Goal: Transaction & Acquisition: Obtain resource

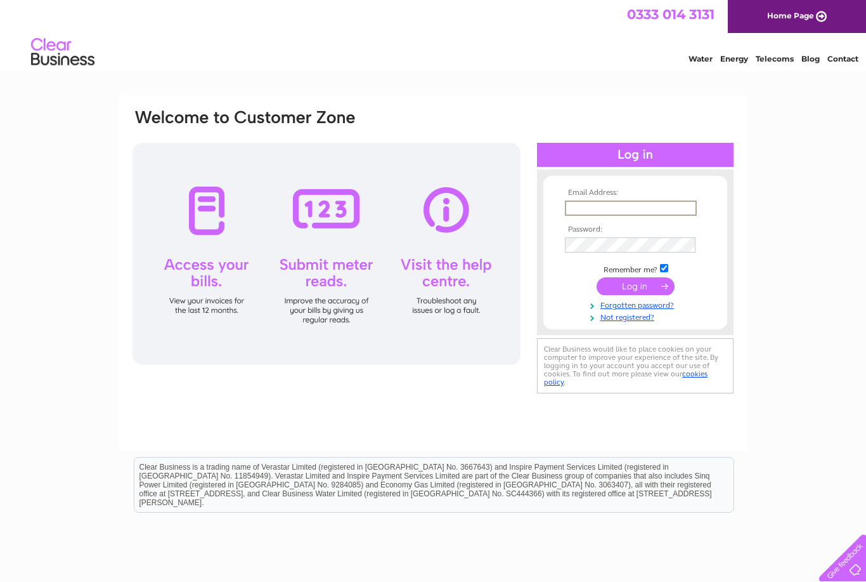
click at [637, 212] on input "text" at bounding box center [631, 207] width 132 height 15
type input "marshall.farms@btinternet.com"
click at [635, 287] on input "submit" at bounding box center [636, 286] width 78 height 18
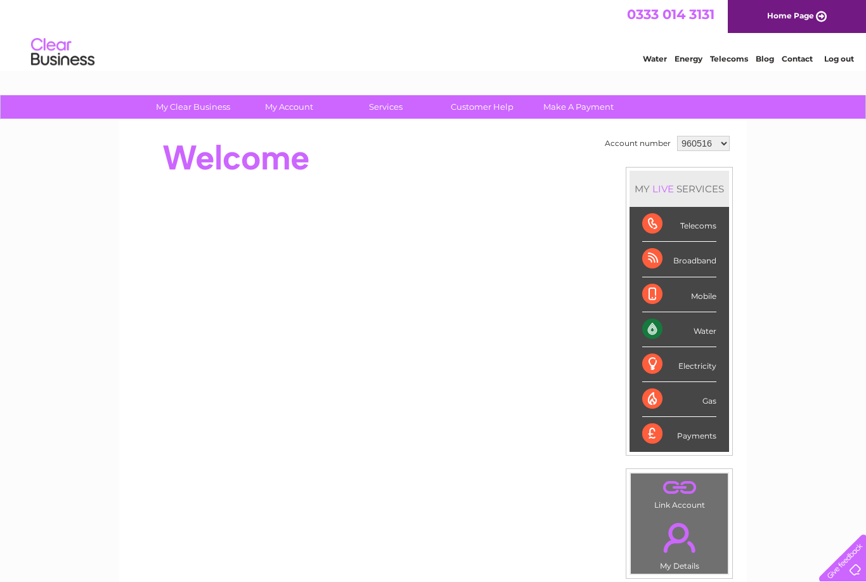
click at [698, 405] on div "Gas" at bounding box center [679, 399] width 74 height 35
click at [660, 331] on div "Water" at bounding box center [679, 329] width 74 height 35
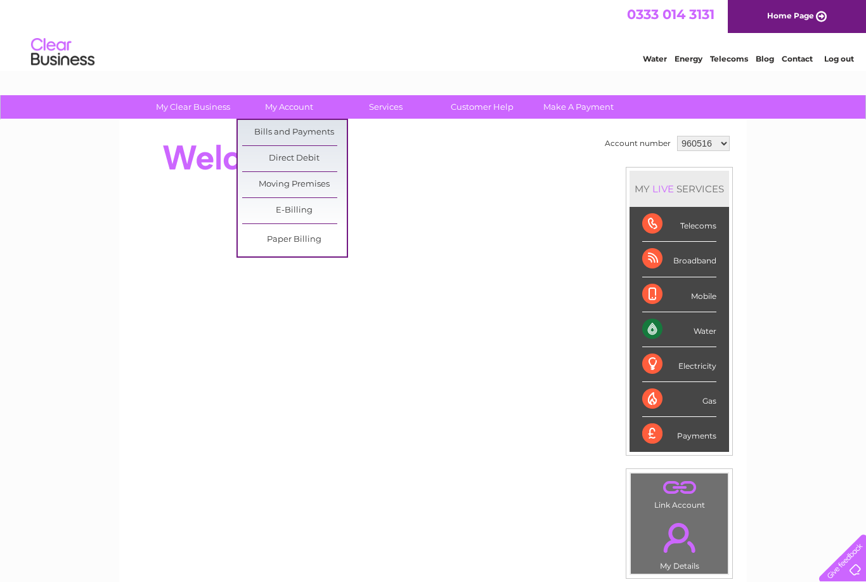
click at [315, 129] on link "Bills and Payments" at bounding box center [294, 132] width 105 height 25
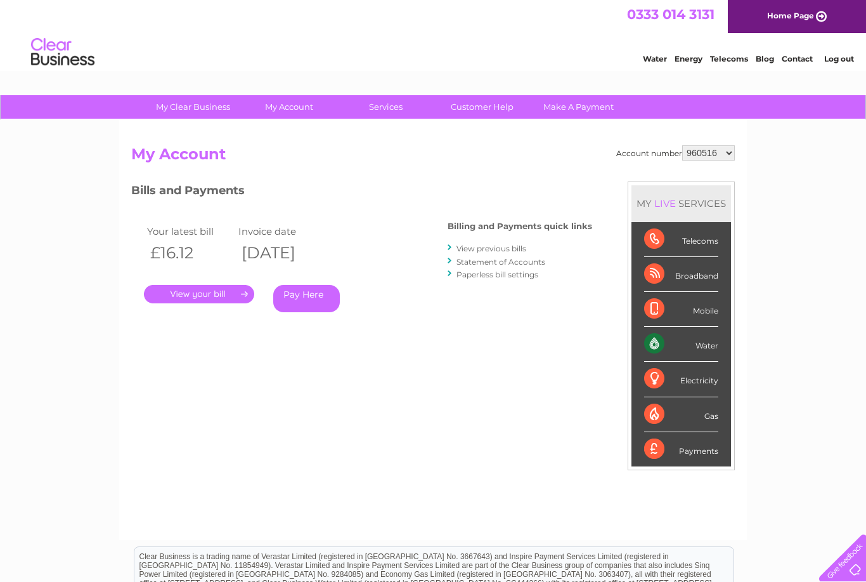
click at [207, 286] on link "." at bounding box center [199, 294] width 110 height 18
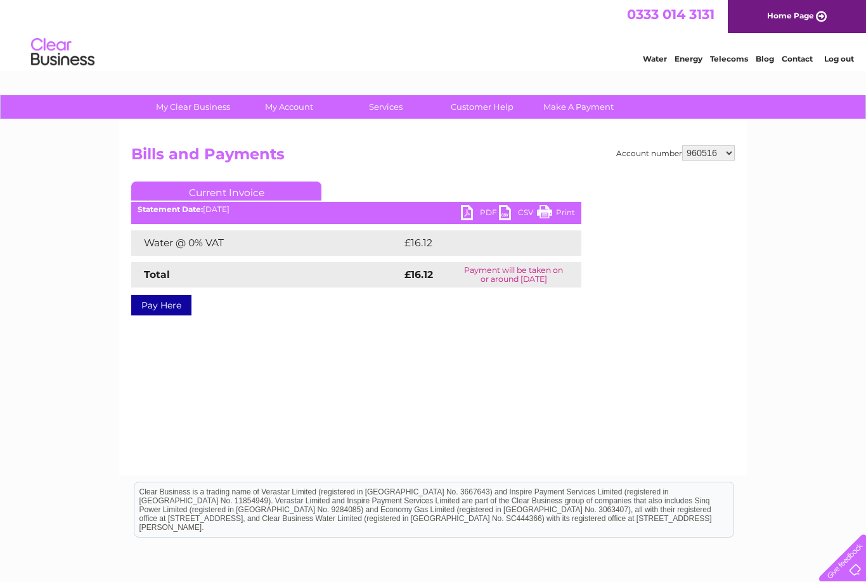
click at [475, 211] on link "PDF" at bounding box center [480, 214] width 38 height 18
click at [732, 156] on select "960516 977410 977411 977412 1094539 1104184" at bounding box center [708, 152] width 53 height 15
click at [476, 210] on link "PDF" at bounding box center [480, 214] width 38 height 18
click at [727, 152] on select "960516 977410 977411 977412 1094539 1104184" at bounding box center [708, 152] width 53 height 15
click at [483, 210] on link "PDF" at bounding box center [480, 214] width 38 height 18
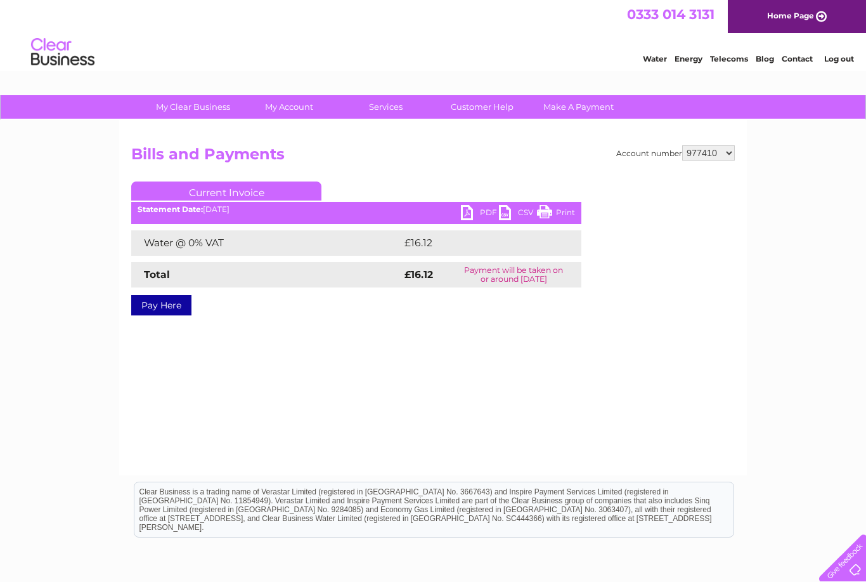
click at [740, 150] on div "Account number 960516 977410 977411 977412 1094539 1104184 Bills and Payments C…" at bounding box center [433, 297] width 628 height 355
click at [718, 156] on select "960516 977410 977411 977412 1094539 1104184" at bounding box center [708, 152] width 53 height 15
select select "960516"
click at [723, 153] on select "960516 977410 977411 977412 1094539 1104184" at bounding box center [708, 152] width 53 height 15
select select "977410"
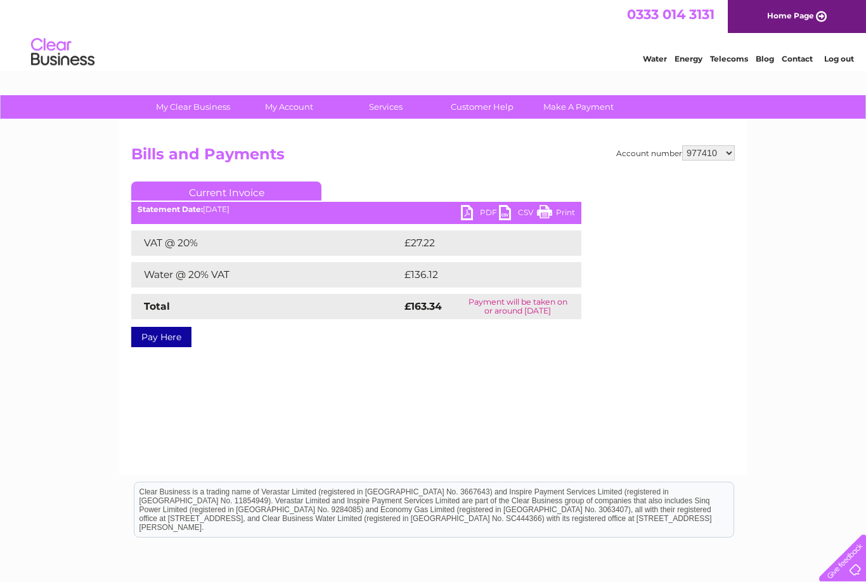
click at [485, 214] on link "PDF" at bounding box center [480, 214] width 38 height 18
click at [732, 157] on select "960516 977410 977411 977412 1094539 1104184" at bounding box center [708, 152] width 53 height 15
select select "977411"
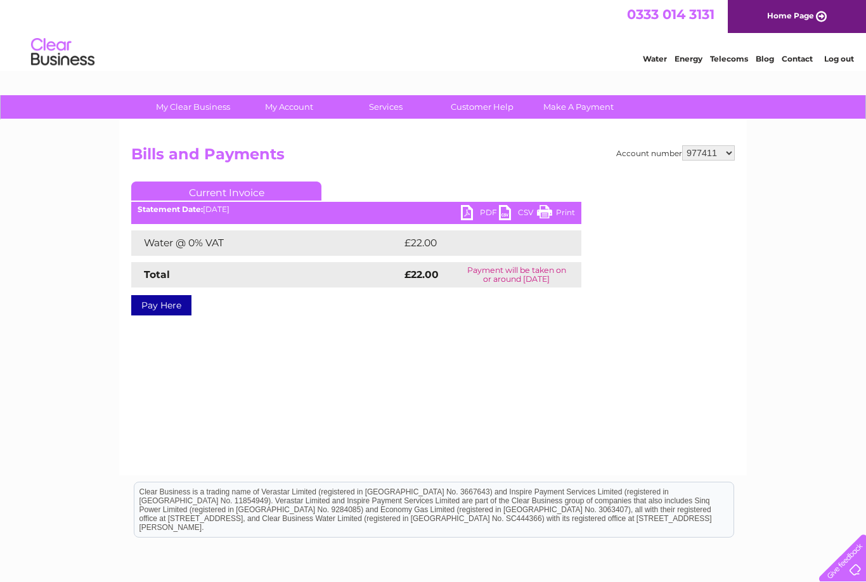
click at [479, 212] on link "PDF" at bounding box center [480, 214] width 38 height 18
click at [732, 159] on select "960516 977410 977411 977412 1094539 1104184" at bounding box center [708, 152] width 53 height 15
select select "977412"
click at [478, 205] on link "PDF" at bounding box center [480, 214] width 38 height 18
click at [727, 153] on select "960516 977410 977411 977412 1094539 1104184" at bounding box center [708, 152] width 53 height 15
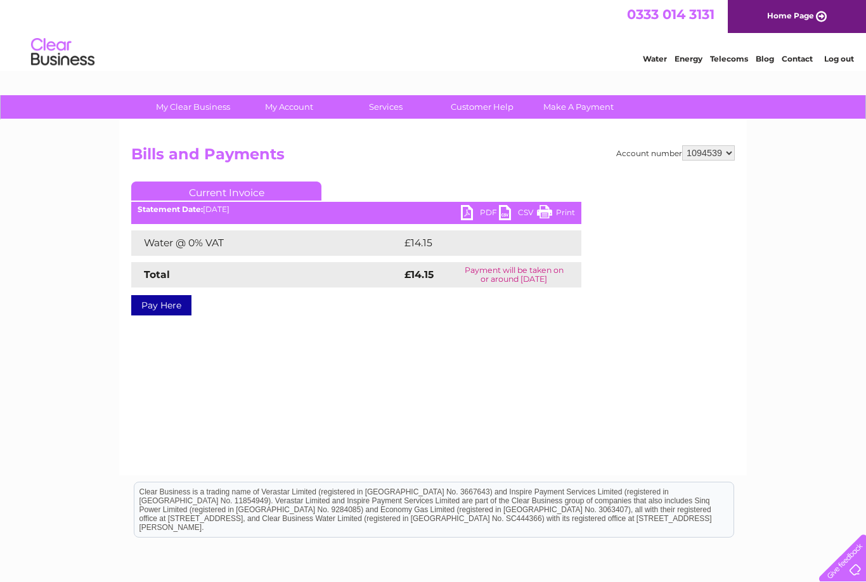
click at [728, 150] on select "960516 977410 977411 977412 1094539 1104184" at bounding box center [708, 152] width 53 height 15
select select "1104184"
click at [479, 214] on link "PDF" at bounding box center [480, 214] width 38 height 18
